Goal: Information Seeking & Learning: Find specific fact

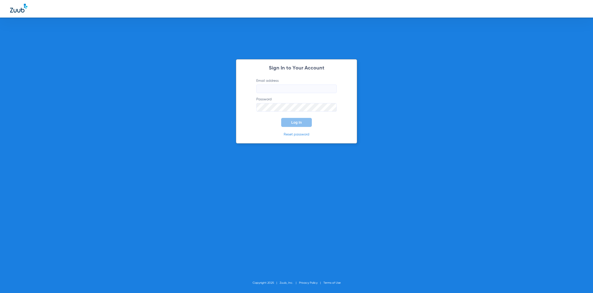
click at [280, 89] on input "Email address" at bounding box center [296, 89] width 80 height 9
type input "[PERSON_NAME][EMAIL_ADDRESS][PERSON_NAME][DOMAIN_NAME]"
click at [285, 123] on button "Log In" at bounding box center [296, 122] width 31 height 9
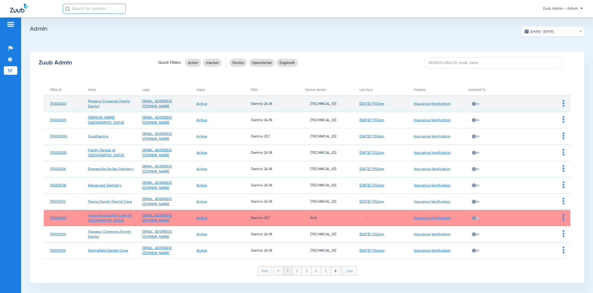
click at [562, 103] on img at bounding box center [563, 103] width 2 height 7
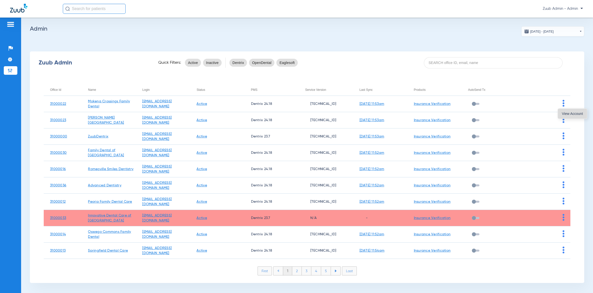
click at [567, 114] on span "View Account" at bounding box center [572, 114] width 21 height 4
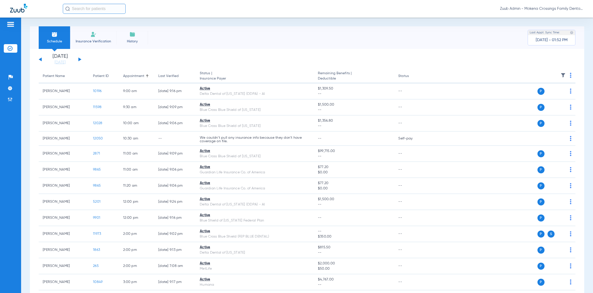
click at [40, 59] on button at bounding box center [40, 60] width 3 height 4
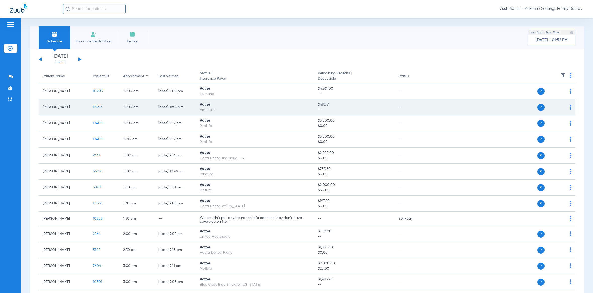
click at [95, 106] on span "12369" at bounding box center [97, 107] width 9 height 4
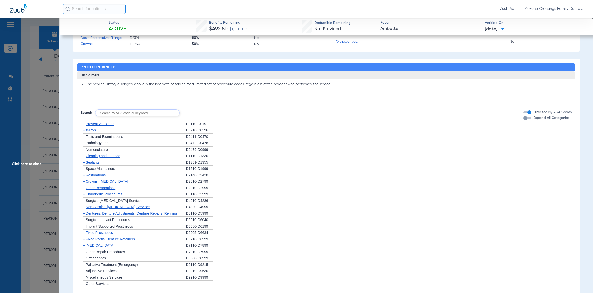
scroll to position [229, 0]
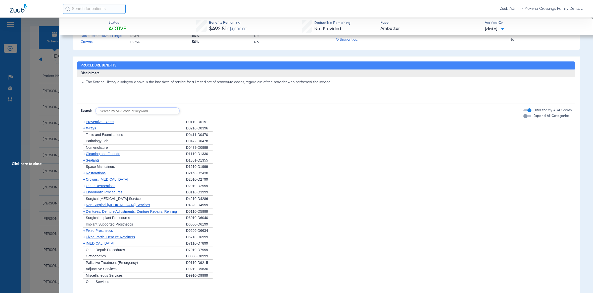
click at [94, 175] on span "Restorations" at bounding box center [96, 173] width 20 height 4
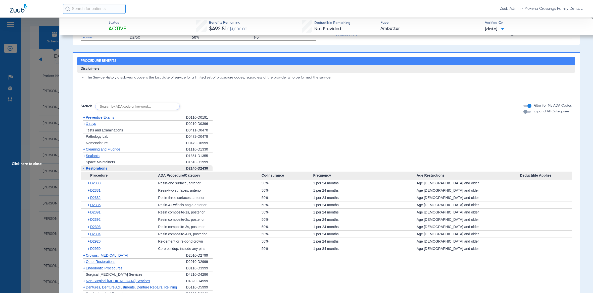
scroll to position [234, 0]
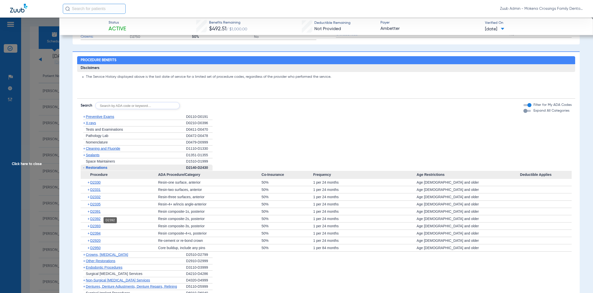
click at [99, 221] on span "D2392" at bounding box center [95, 219] width 10 height 4
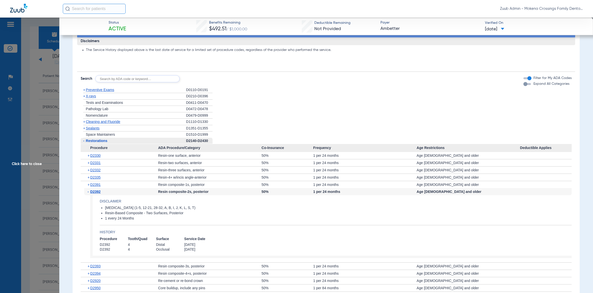
scroll to position [263, 0]
